Goal: Information Seeking & Learning: Find specific fact

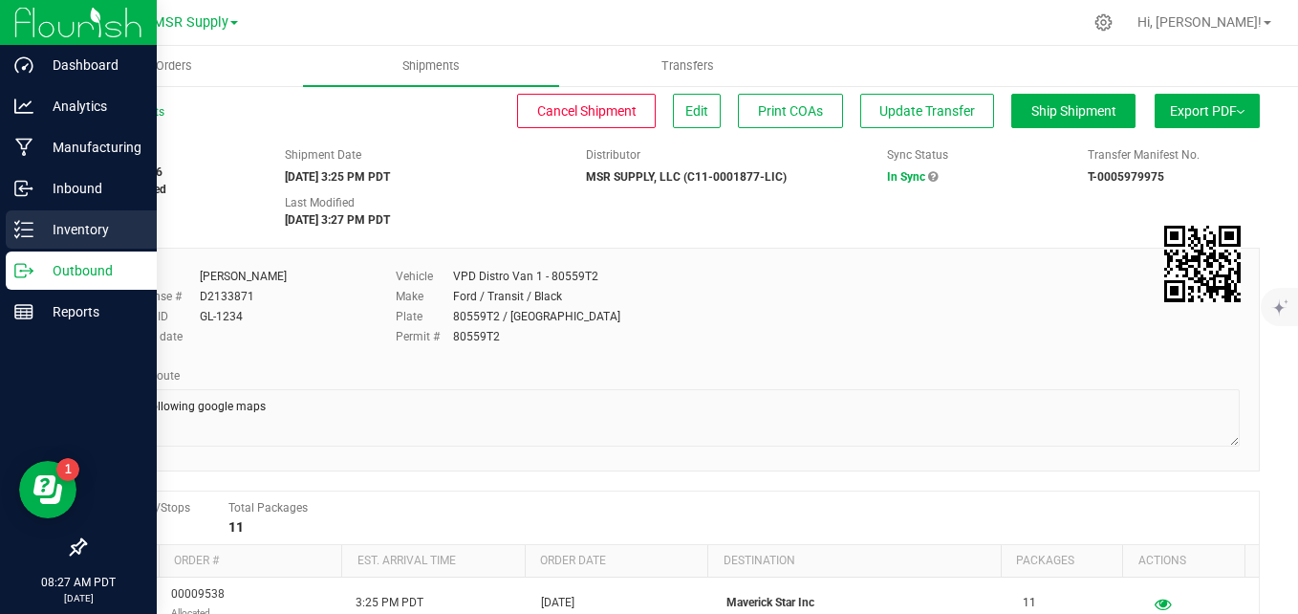
drag, startPoint x: 15, startPoint y: 240, endPoint x: 5, endPoint y: 231, distance: 13.6
click at [15, 239] on div "Inventory" at bounding box center [81, 229] width 151 height 38
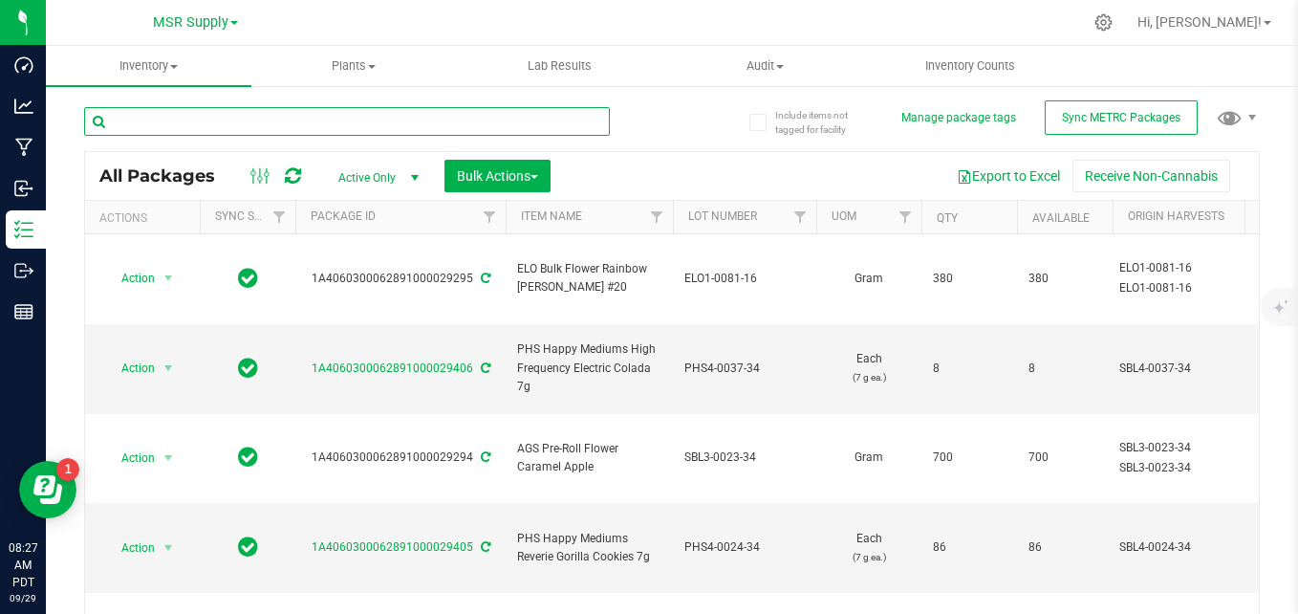
click at [366, 117] on input "text" at bounding box center [347, 121] width 526 height 29
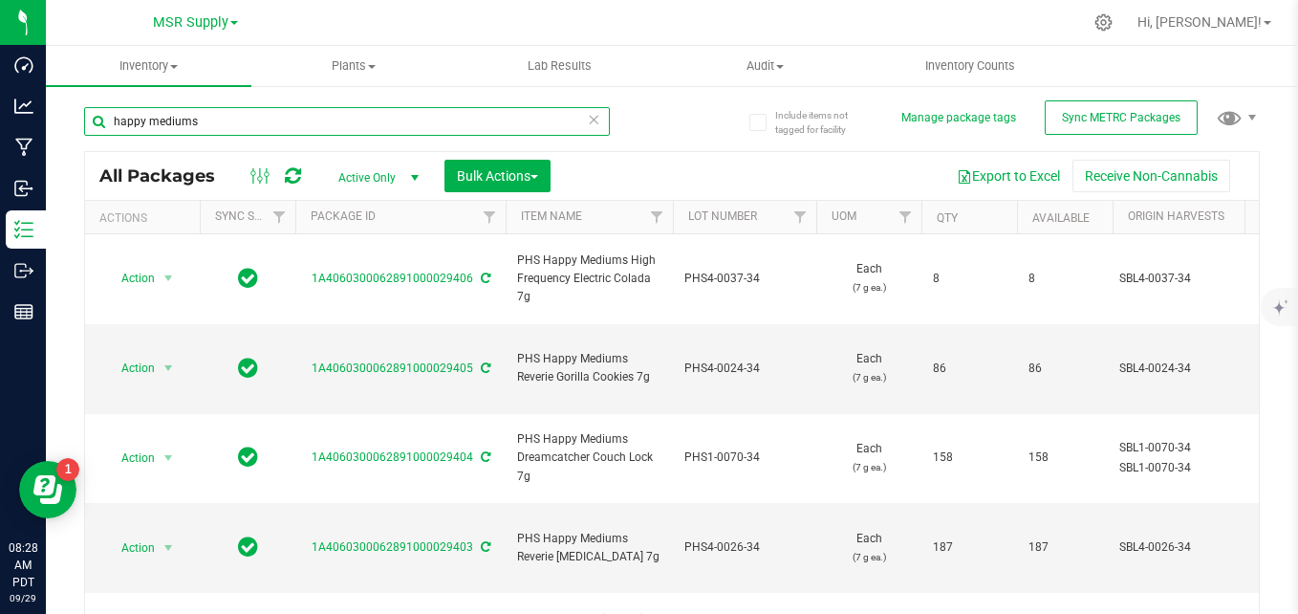
type input "happy mediums"
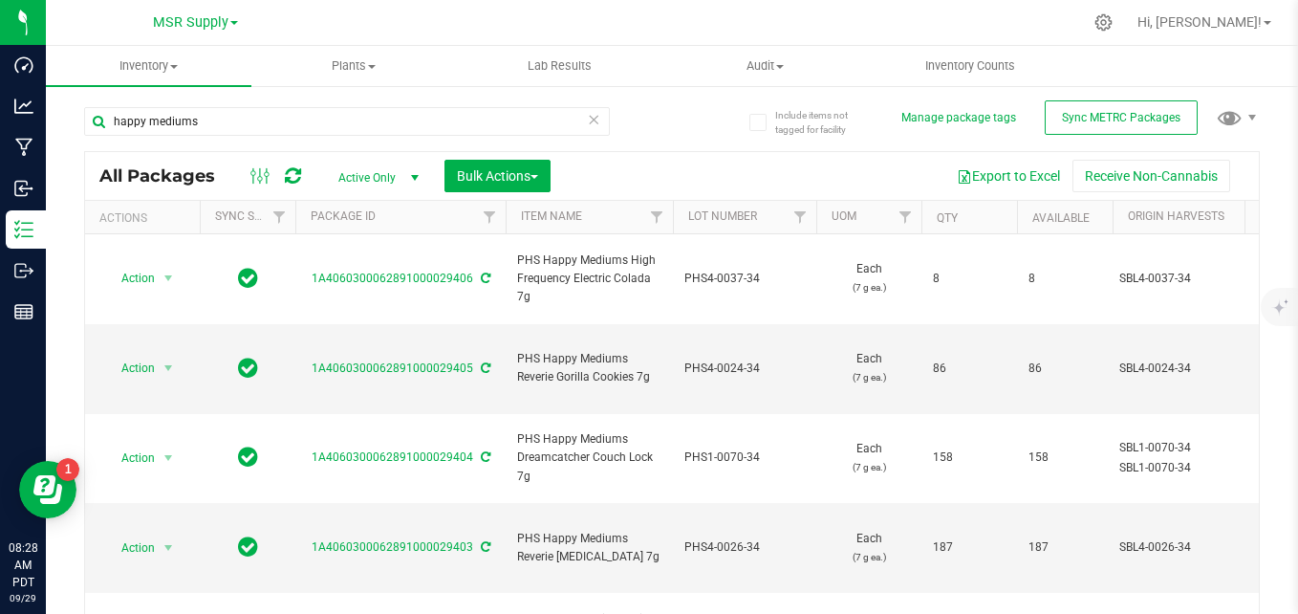
click at [590, 118] on icon at bounding box center [593, 118] width 13 height 23
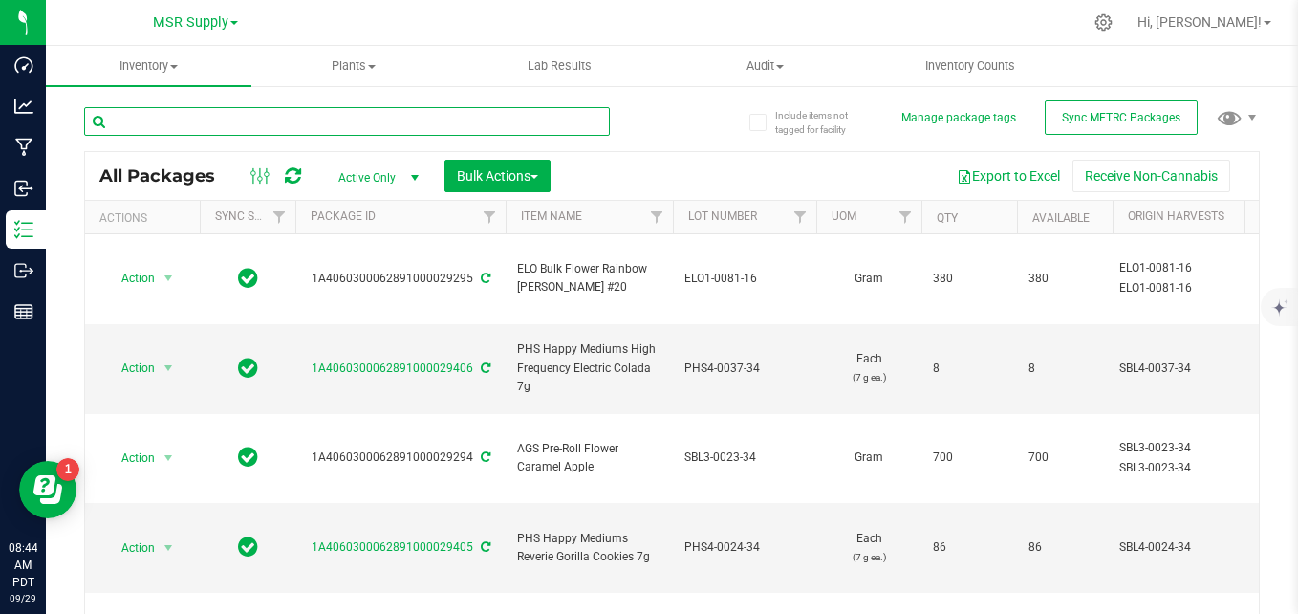
paste input "ELO2-0109-16"
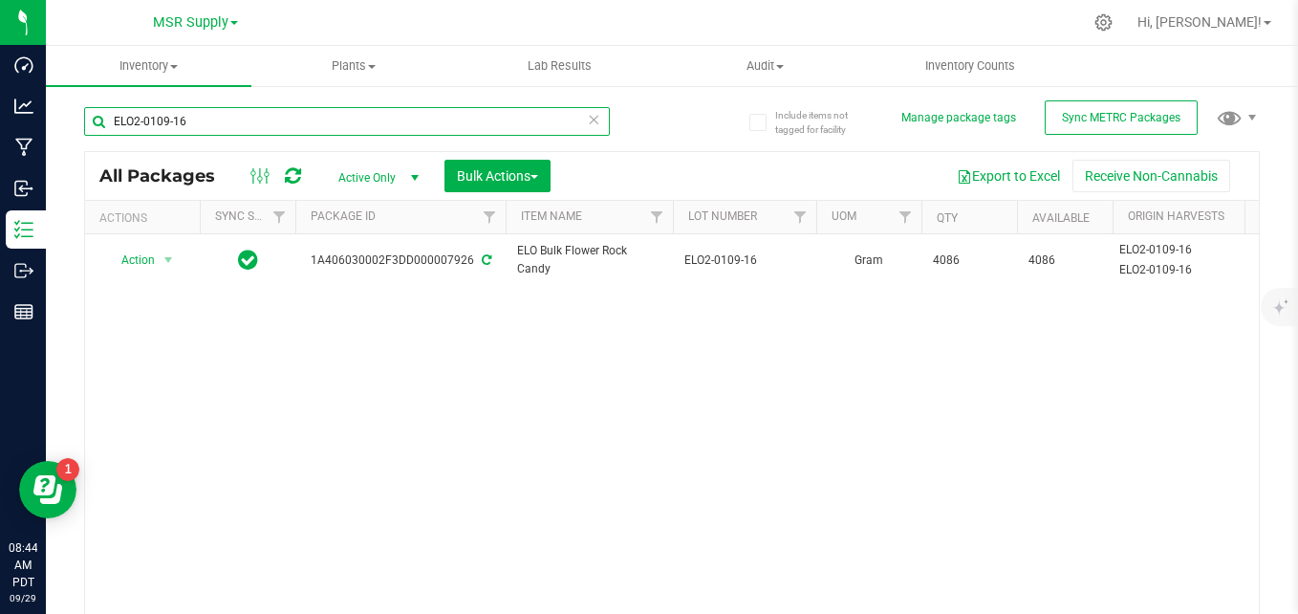
type input "ELO2-0109-16"
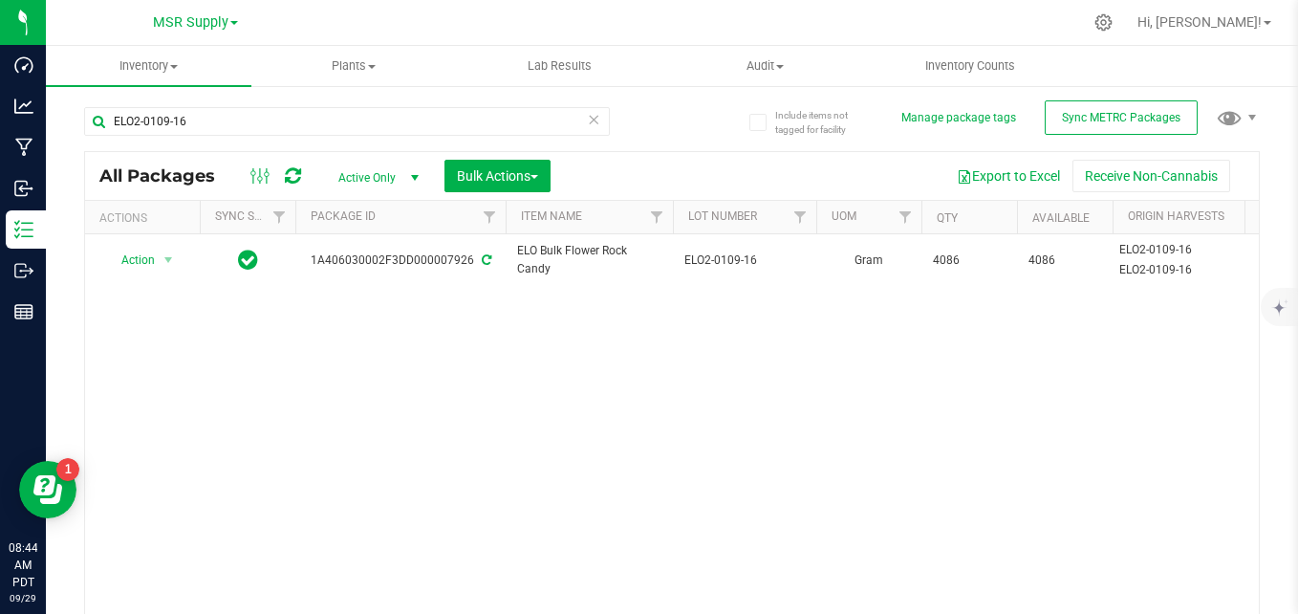
click at [587, 121] on icon at bounding box center [593, 118] width 13 height 23
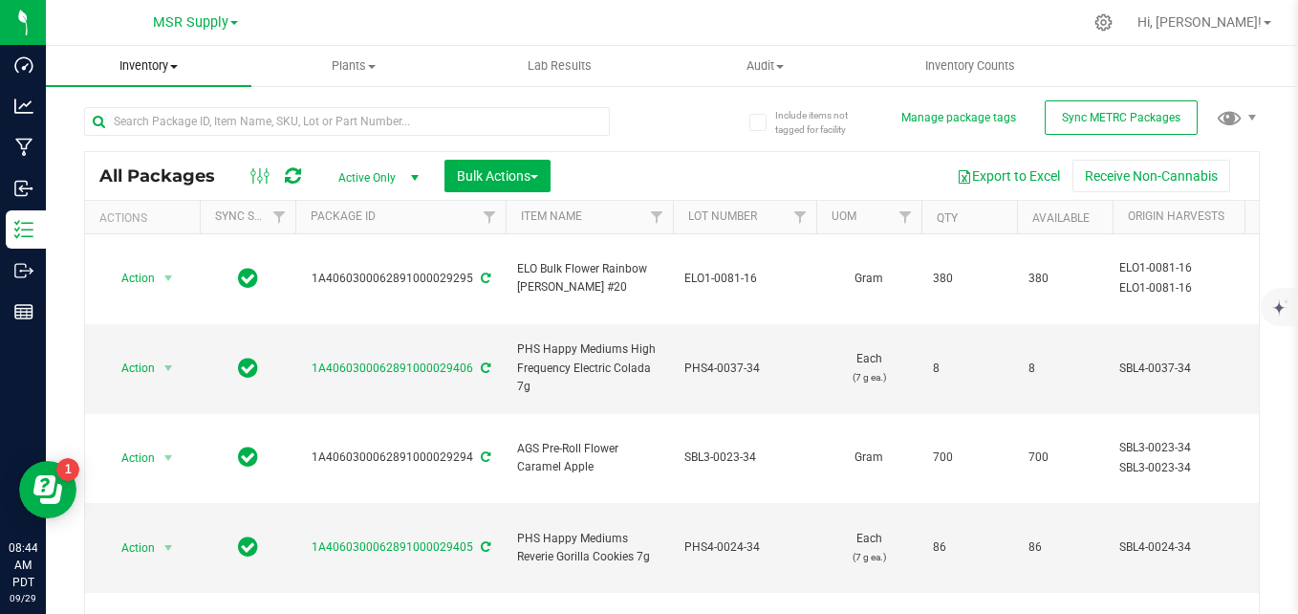
click at [160, 63] on span "Inventory" at bounding box center [148, 65] width 205 height 17
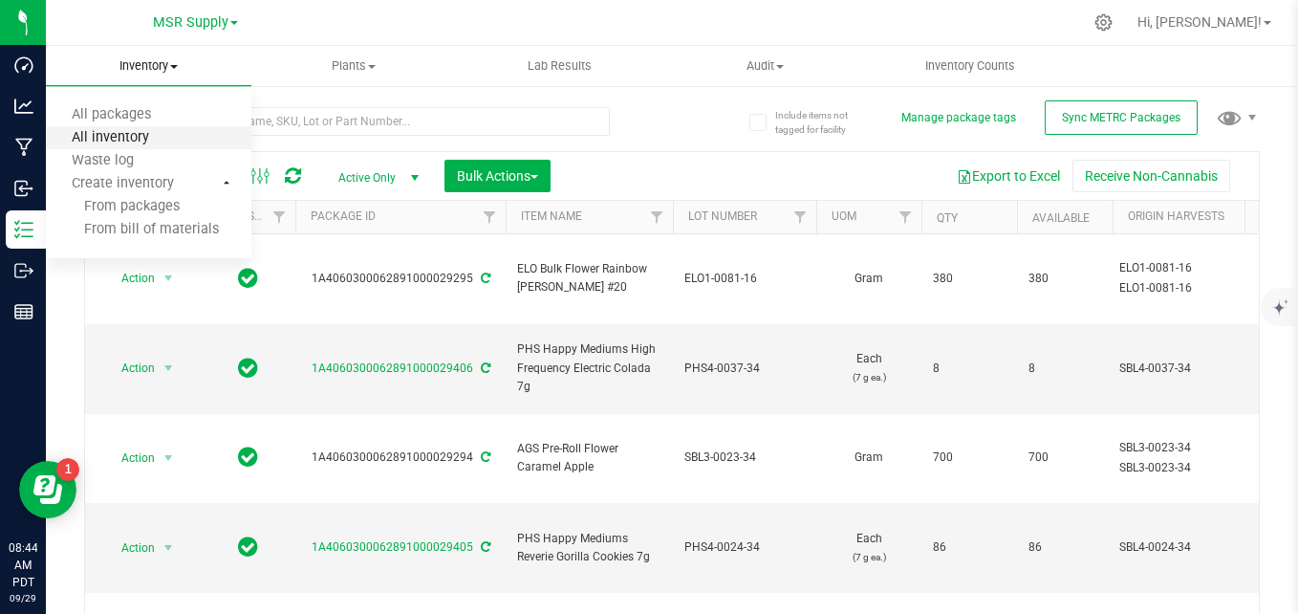
click at [138, 133] on span "All inventory" at bounding box center [110, 138] width 129 height 16
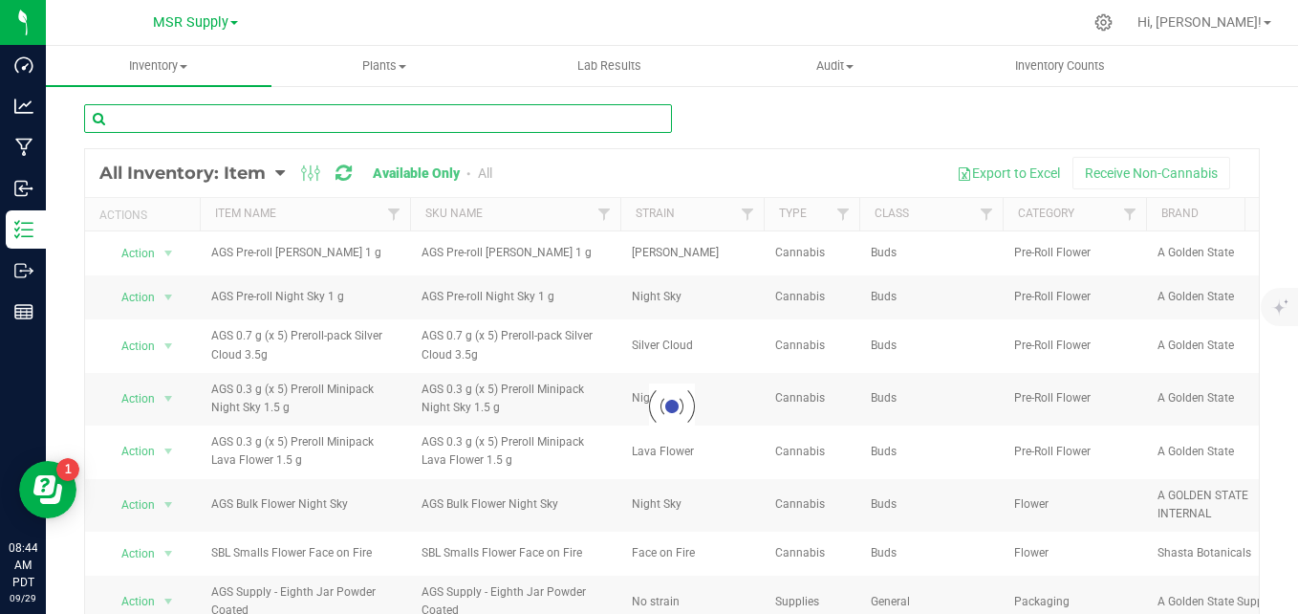
click at [292, 113] on input "text" at bounding box center [378, 118] width 588 height 29
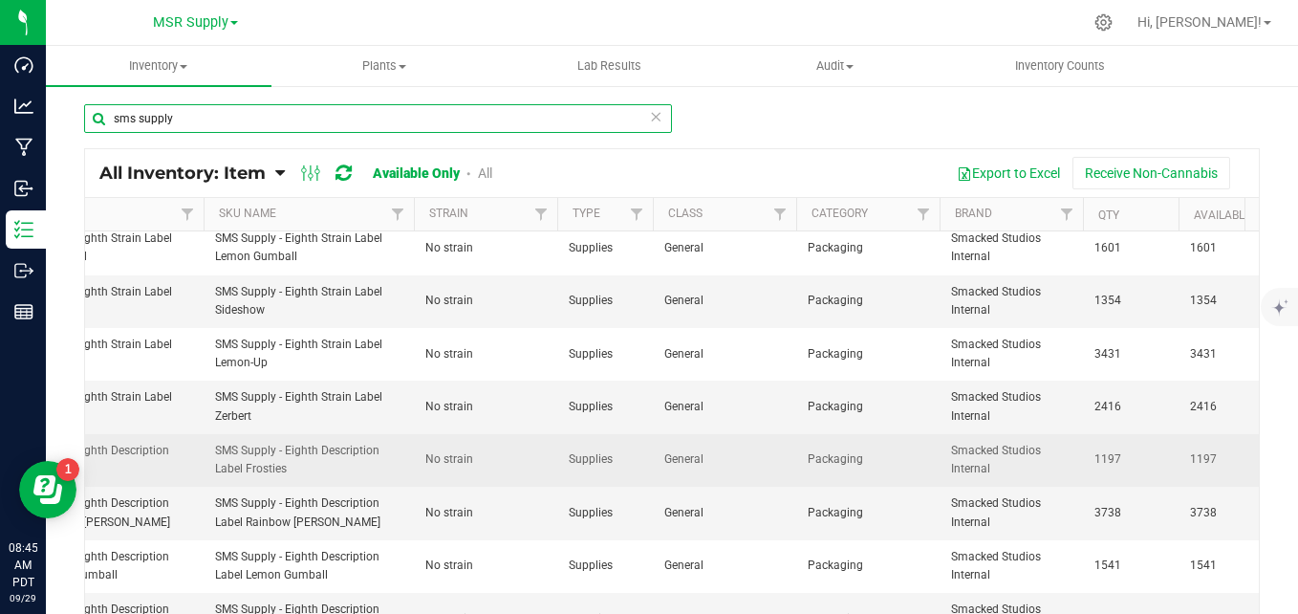
scroll to position [478, 206]
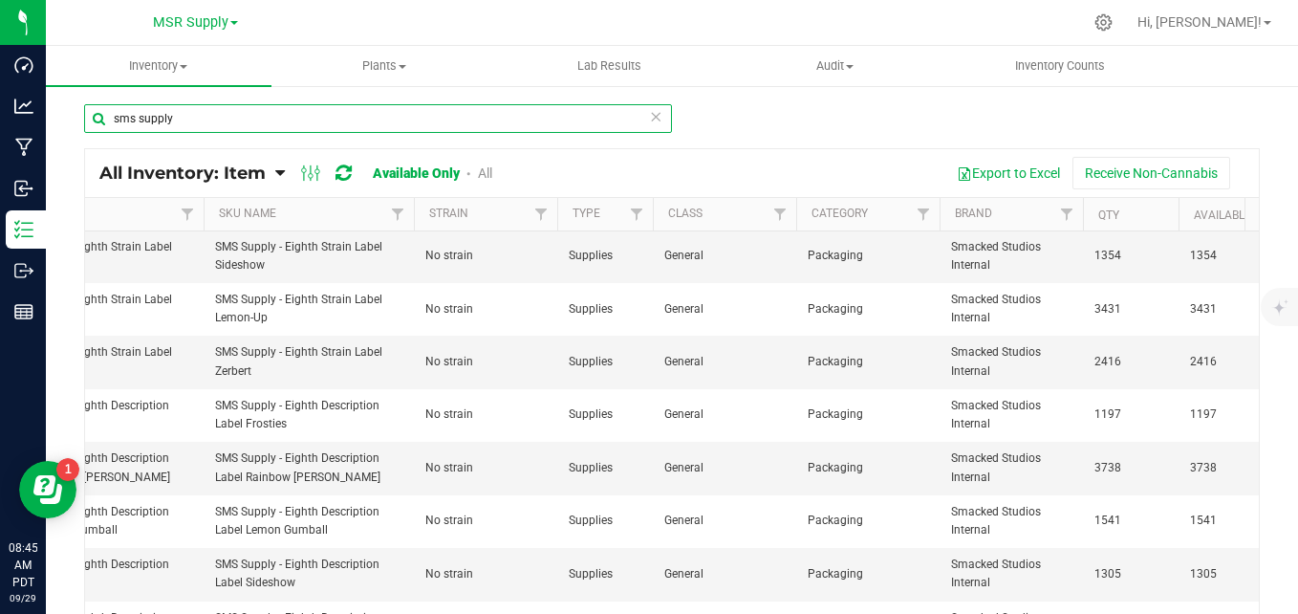
type input "sms supply"
